Goal: Task Accomplishment & Management: Manage account settings

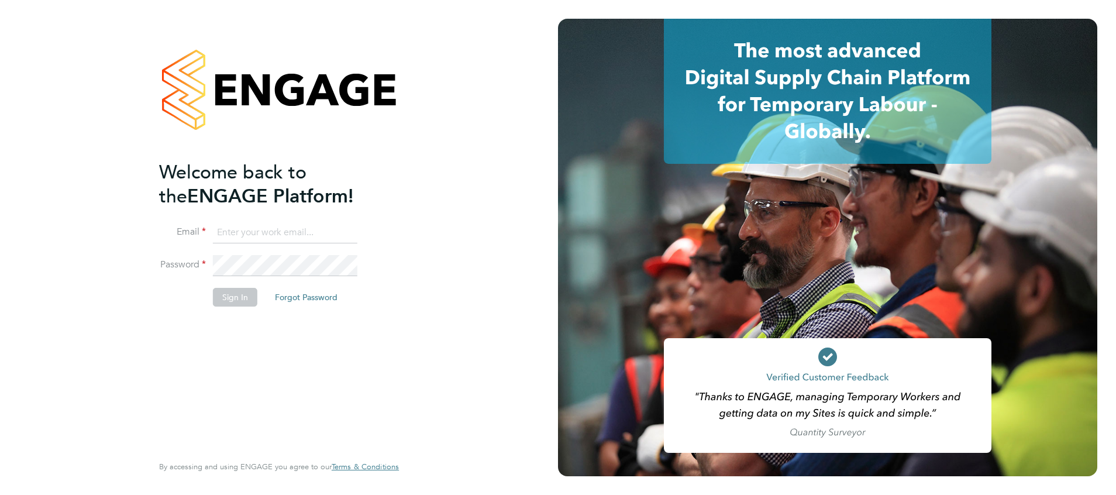
type input "suzanne.bell@apleona.com"
click at [237, 298] on button "Sign In" at bounding box center [235, 297] width 44 height 19
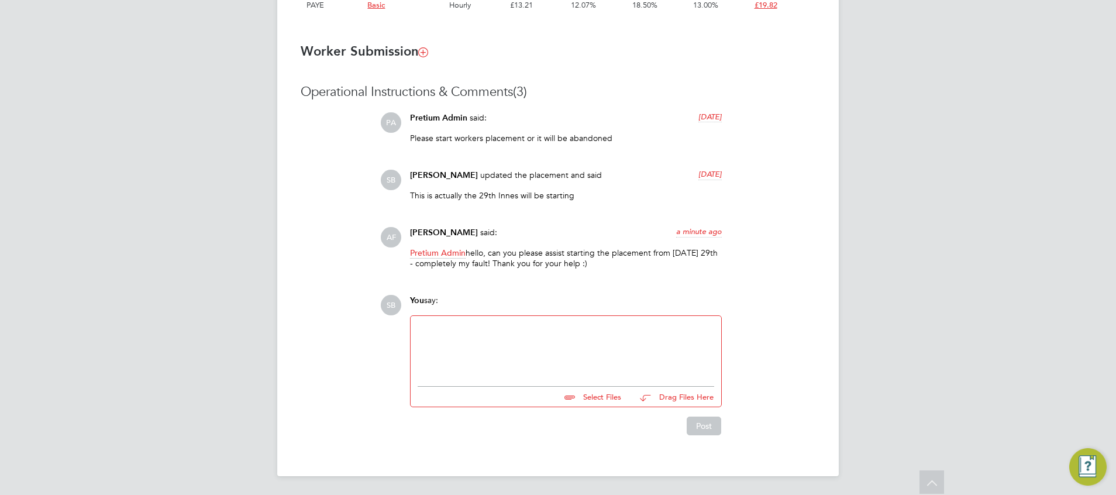
click at [446, 334] on div at bounding box center [565, 348] width 296 height 50
click at [448, 332] on div "Hi Aimmee Will do" at bounding box center [565, 348] width 296 height 50
click at [710, 424] on button "Post" at bounding box center [703, 425] width 34 height 19
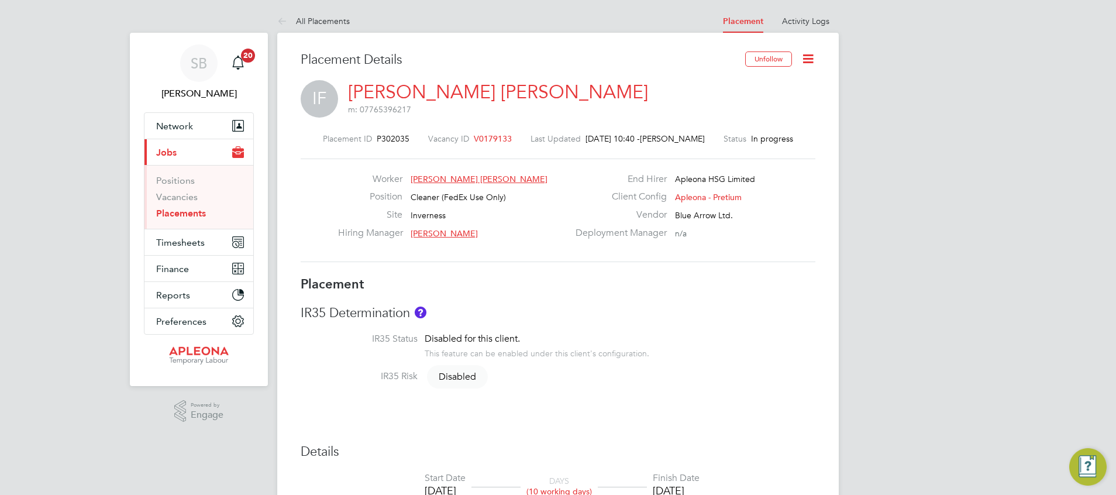
click at [809, 55] on icon at bounding box center [807, 58] width 15 height 15
click at [774, 85] on li "Edit Placement e" at bounding box center [770, 86] width 86 height 16
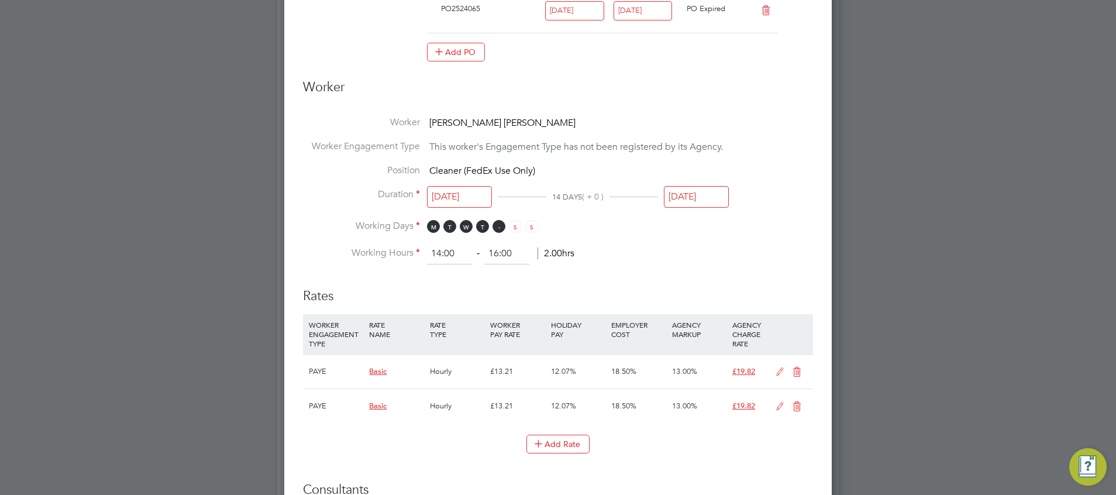
scroll to position [408, 0]
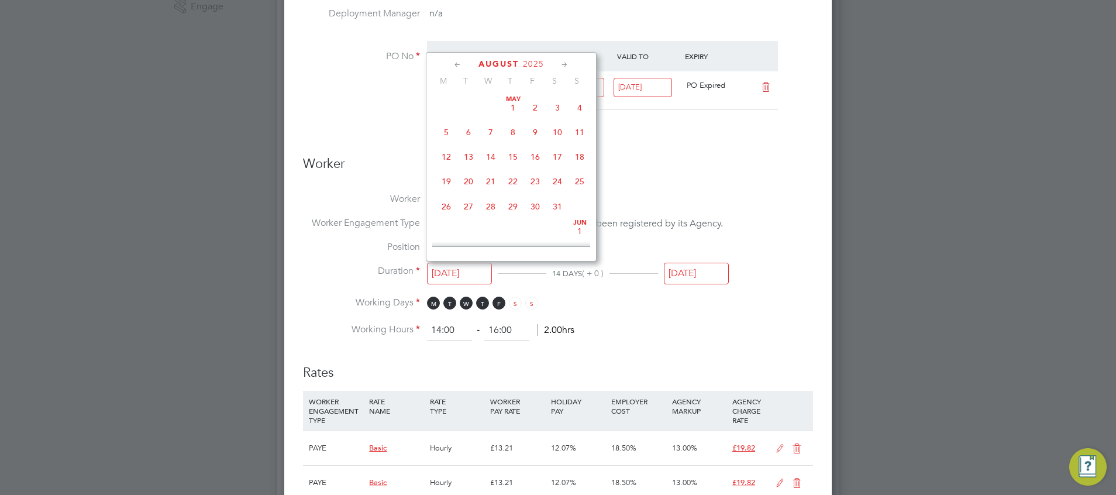
click at [476, 273] on input "28 Aug 2025" at bounding box center [459, 274] width 65 height 22
click at [539, 157] on span "29" at bounding box center [535, 145] width 22 height 22
type input "[DATE]"
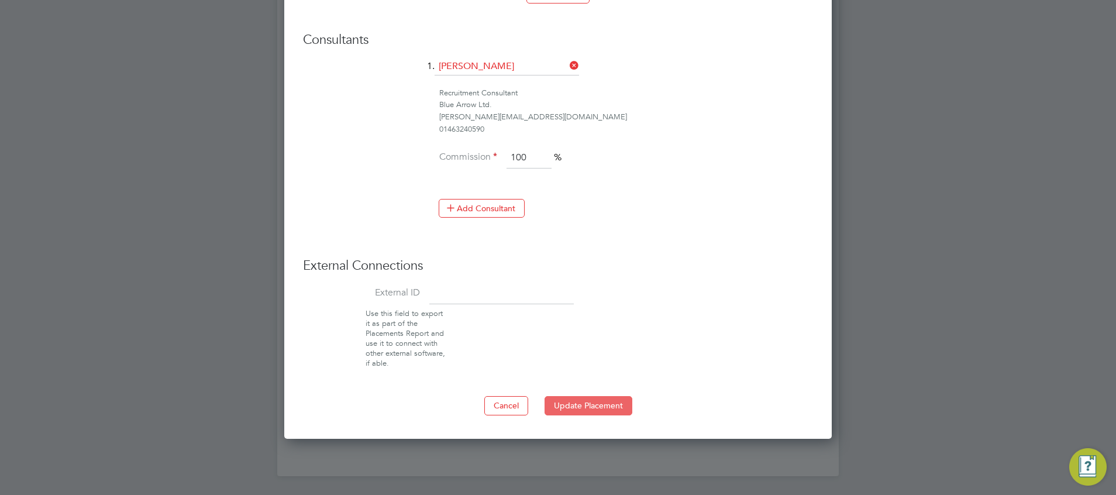
click at [599, 403] on button "Update Placement" at bounding box center [588, 405] width 88 height 19
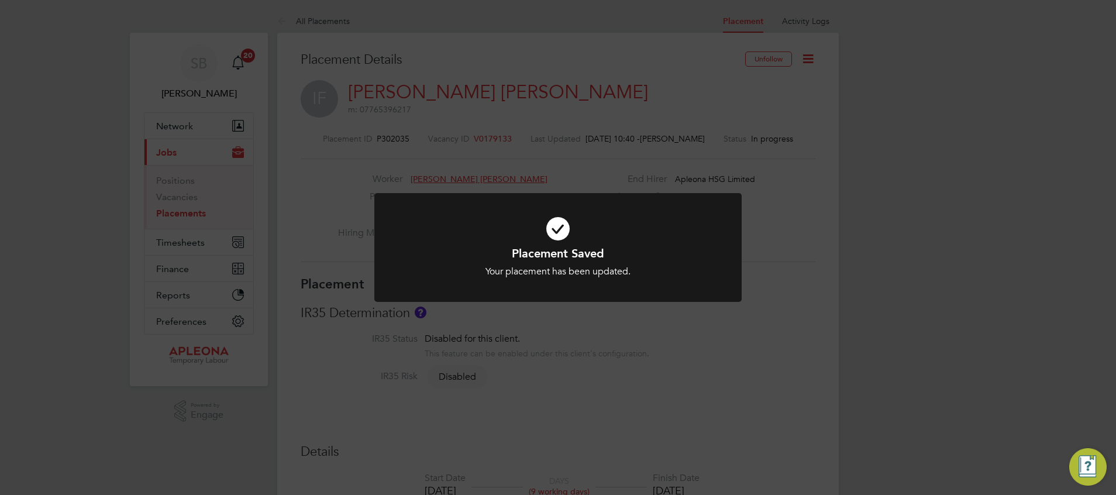
click at [756, 334] on div "Placement Saved Your placement has been updated. Cancel Okay" at bounding box center [558, 247] width 1116 height 495
